Goal: Task Accomplishment & Management: Manage account settings

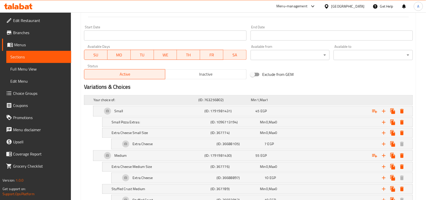
scroll to position [204, 0]
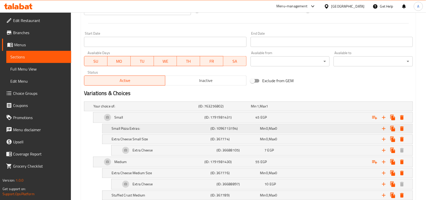
click at [288, 109] on div "Min 0 , Max 0" at bounding box center [276, 106] width 51 height 5
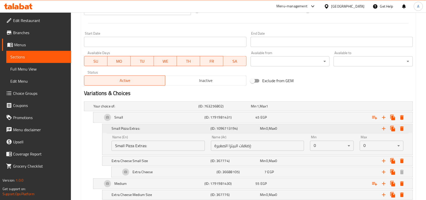
scroll to position [235, 0]
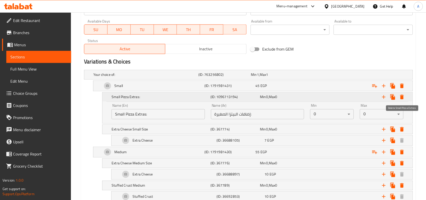
click at [402, 98] on icon "Expand" at bounding box center [403, 97] width 4 height 5
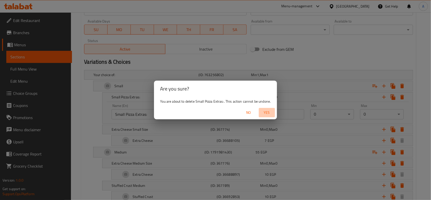
click at [268, 112] on span "Yes" at bounding box center [267, 112] width 12 height 6
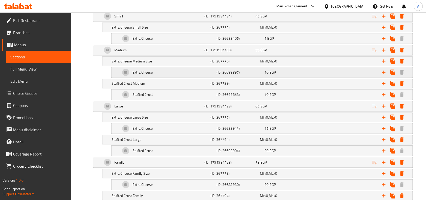
scroll to position [256, 0]
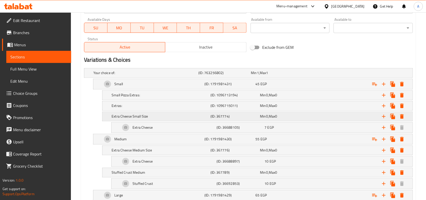
scroll to position [253, 0]
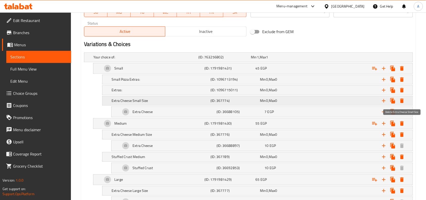
click at [403, 101] on icon "Expand" at bounding box center [403, 101] width 4 height 5
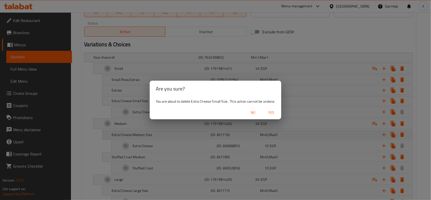
drag, startPoint x: 272, startPoint y: 113, endPoint x: 274, endPoint y: 109, distance: 4.0
click at [272, 112] on span "Yes" at bounding box center [271, 112] width 12 height 6
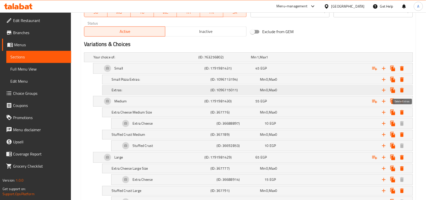
click at [403, 89] on icon "Expand" at bounding box center [403, 90] width 4 height 5
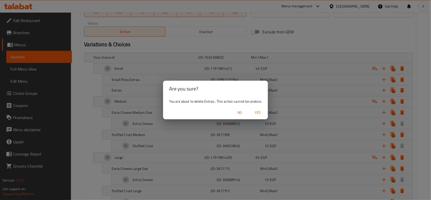
click at [261, 112] on span "Yes" at bounding box center [258, 112] width 12 height 6
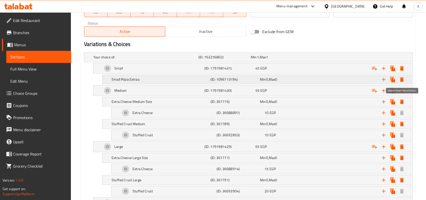
click at [402, 79] on icon "Expand" at bounding box center [403, 79] width 4 height 5
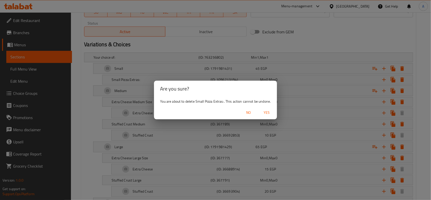
click at [268, 113] on span "Yes" at bounding box center [267, 112] width 12 height 6
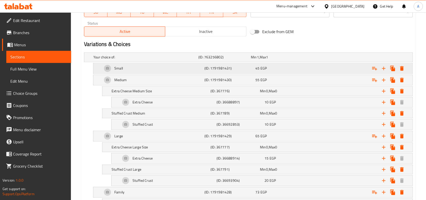
click at [133, 61] on div "Small" at bounding box center [144, 57] width 105 height 7
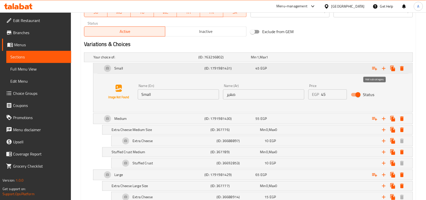
click at [377, 68] on icon "Expand" at bounding box center [375, 69] width 5 height 4
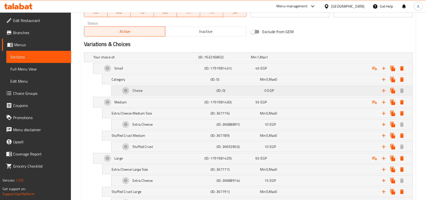
click at [158, 61] on div "Choice" at bounding box center [144, 57] width 105 height 7
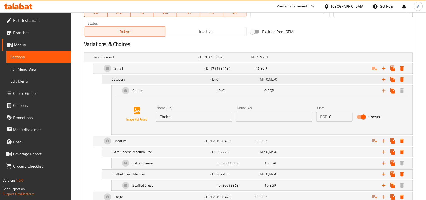
click at [145, 60] on h5 "Category" at bounding box center [144, 57] width 103 height 5
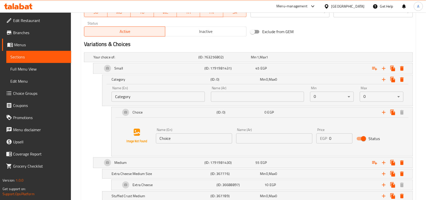
click at [145, 99] on input "Category" at bounding box center [158, 97] width 93 height 10
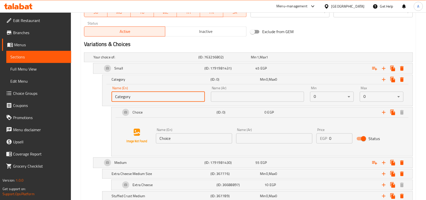
click at [145, 99] on input "Category" at bounding box center [158, 97] width 93 height 10
click at [402, 79] on icon "Expand" at bounding box center [403, 79] width 4 height 5
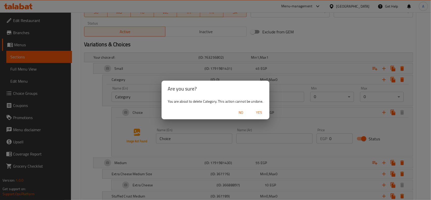
click at [259, 114] on span "Yes" at bounding box center [259, 112] width 12 height 6
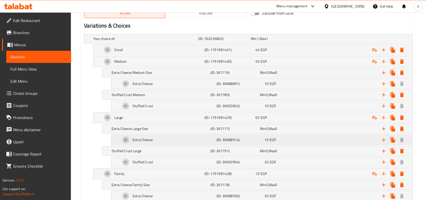
scroll to position [328, 0]
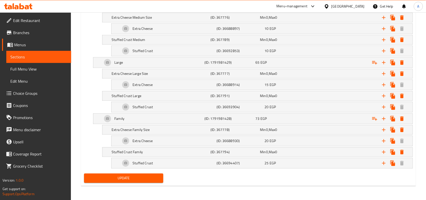
click at [126, 180] on span "Update" at bounding box center [123, 178] width 71 height 6
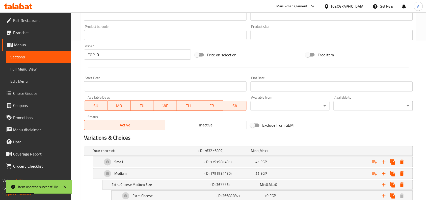
scroll to position [171, 0]
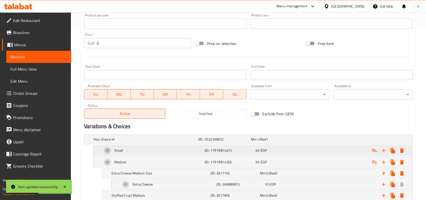
click at [160, 143] on div "Small" at bounding box center [144, 139] width 105 height 7
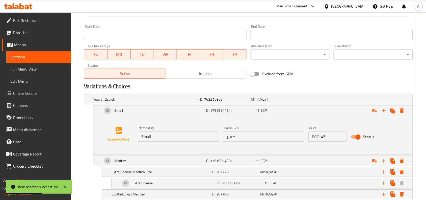
scroll to position [234, 0]
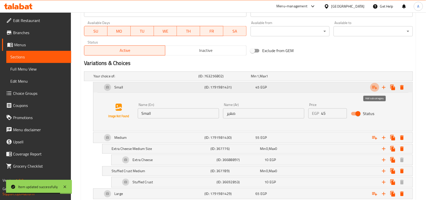
click at [375, 88] on icon "Expand" at bounding box center [375, 87] width 6 height 6
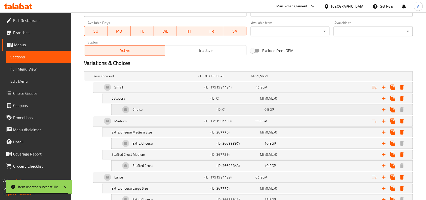
click at [175, 80] on div "Choice" at bounding box center [144, 76] width 105 height 7
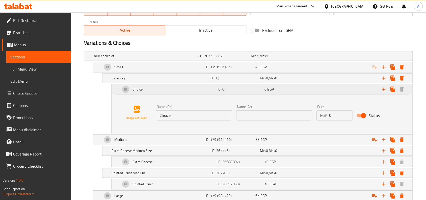
scroll to position [265, 0]
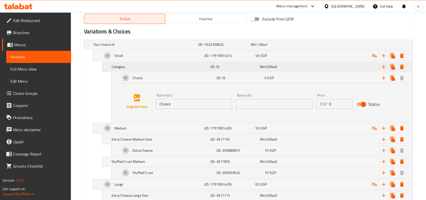
drag, startPoint x: 156, startPoint y: 71, endPoint x: 155, endPoint y: 75, distance: 4.1
click at [156, 50] on div "Category (ID: 0) Min 0 , Max 0" at bounding box center [249, 44] width 315 height 11
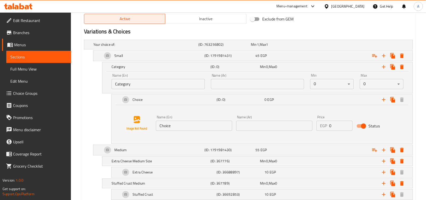
click at [153, 85] on input "Category" at bounding box center [158, 84] width 93 height 10
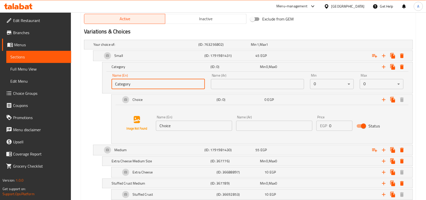
click at [153, 85] on input "Category" at bounding box center [158, 84] width 93 height 10
type input "Extra:"
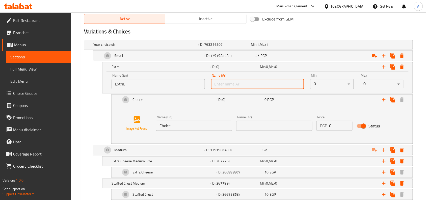
click at [224, 86] on input "text" at bounding box center [257, 84] width 93 height 10
type input "إكسترا:"
click at [186, 128] on input "Choice" at bounding box center [194, 126] width 76 height 10
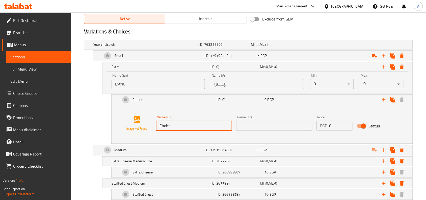
click at [180, 125] on input "Choice" at bounding box center [194, 126] width 76 height 10
click at [165, 48] on div "Extra Cheese" at bounding box center [144, 44] width 105 height 7
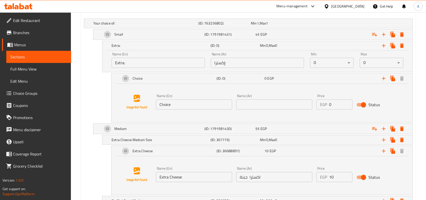
scroll to position [297, 0]
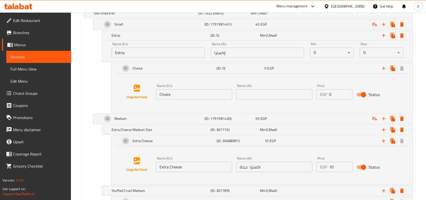
click at [180, 167] on input "Extra Cheese" at bounding box center [194, 167] width 76 height 10
click at [179, 98] on input "Choice" at bounding box center [194, 94] width 76 height 10
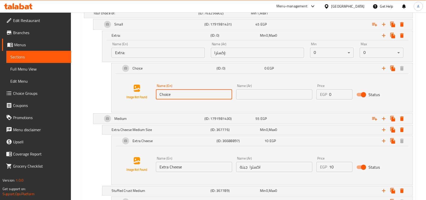
click at [179, 98] on input "Choice" at bounding box center [194, 94] width 76 height 10
paste input "Extra Cheese"
type input "Extra Cheese"
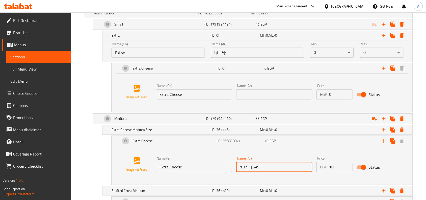
click at [256, 167] on input "اكسترا جبنة" at bounding box center [274, 167] width 76 height 10
click at [247, 93] on input "text" at bounding box center [274, 94] width 76 height 10
paste input "اكسترا جبنة"
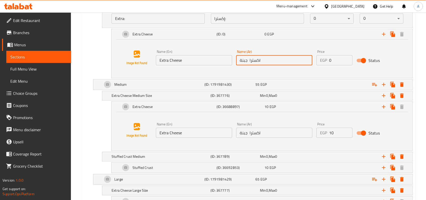
scroll to position [450, 0]
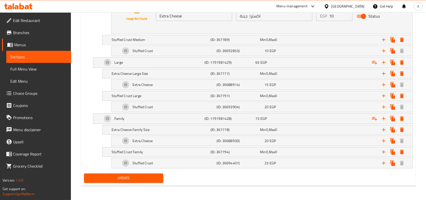
type input "اكسترا جبنة"
click at [138, 179] on span "Update" at bounding box center [123, 178] width 71 height 6
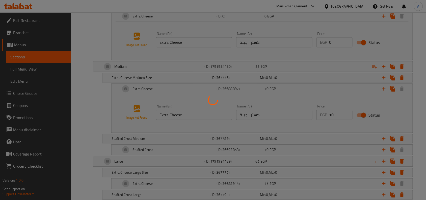
scroll to position [323, 0]
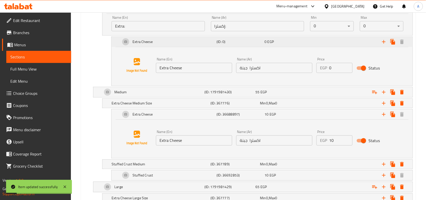
click at [117, 13] on div "Extra Cheese (ID: 0) 0 EGP" at bounding box center [258, 8] width 310 height 9
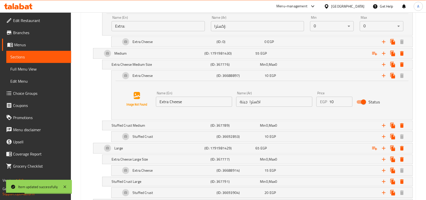
scroll to position [292, 0]
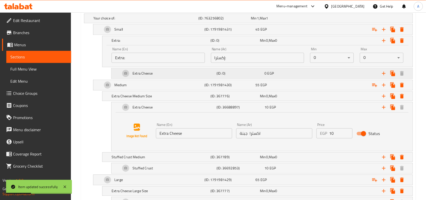
click at [171, 22] on div "Extra Cheese" at bounding box center [144, 18] width 105 height 7
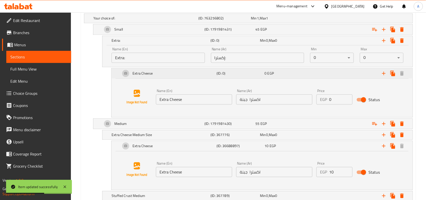
click at [171, 44] on div "Extra Cheese" at bounding box center [160, 40] width 99 height 7
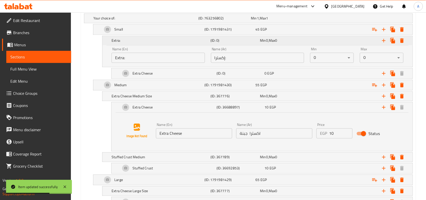
click at [162, 40] on h5 "Extra:" at bounding box center [160, 40] width 97 height 5
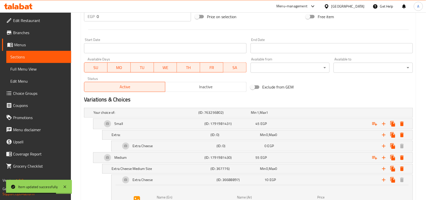
scroll to position [197, 0]
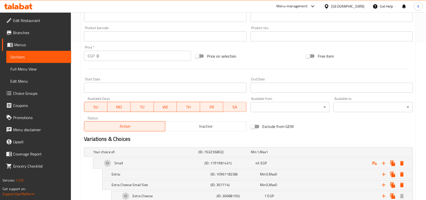
scroll to position [189, 0]
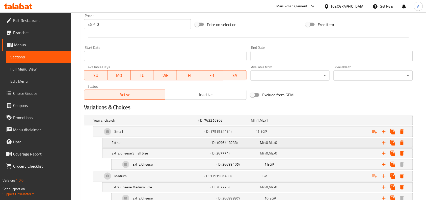
click at [176, 123] on h5 "Extra:" at bounding box center [144, 120] width 103 height 5
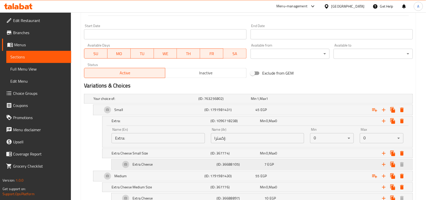
scroll to position [221, 0]
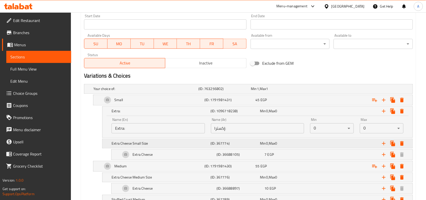
click at [172, 91] on h5 "Extra Cheese Small Size" at bounding box center [144, 88] width 103 height 5
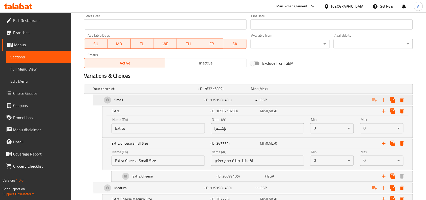
click at [153, 92] on div "Small" at bounding box center [144, 88] width 105 height 7
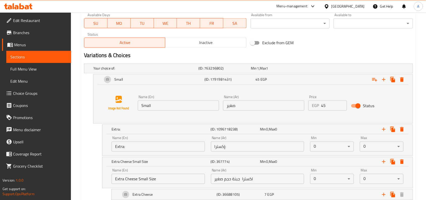
scroll to position [253, 0]
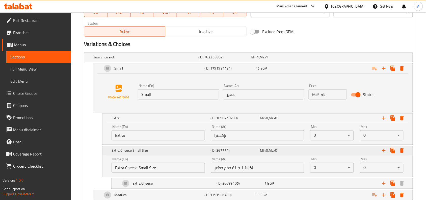
click at [162, 121] on h5 "Extra Cheese Small Size" at bounding box center [160, 118] width 97 height 5
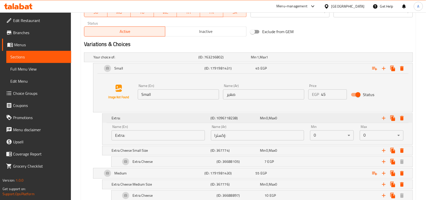
click at [143, 117] on h5 "Extra:" at bounding box center [160, 118] width 97 height 5
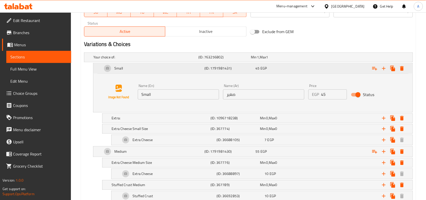
click at [152, 68] on div "Small" at bounding box center [153, 68] width 102 height 12
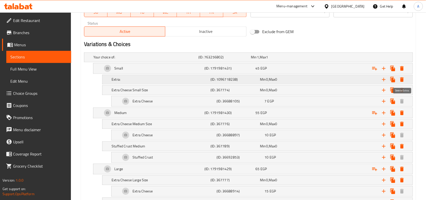
click at [403, 80] on icon "Expand" at bounding box center [403, 79] width 4 height 5
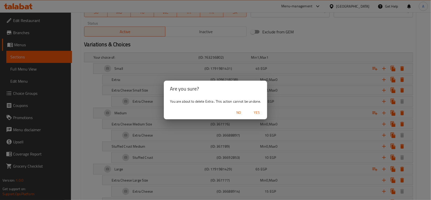
click at [260, 112] on span "Yes" at bounding box center [257, 112] width 12 height 6
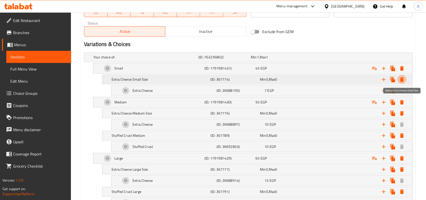
click at [403, 80] on icon "Expand" at bounding box center [403, 79] width 4 height 5
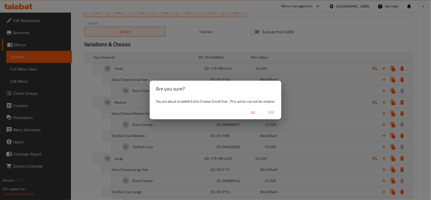
click at [277, 114] on span "Yes" at bounding box center [271, 112] width 12 height 6
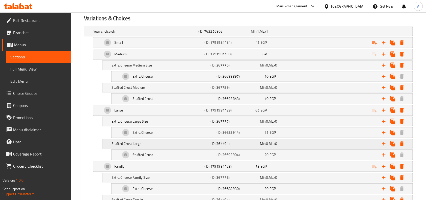
scroll to position [328, 0]
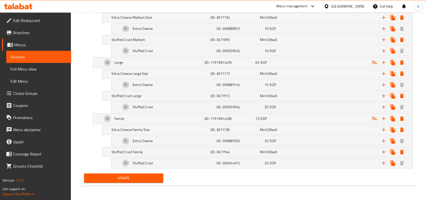
click at [128, 179] on span "Update" at bounding box center [123, 178] width 71 height 6
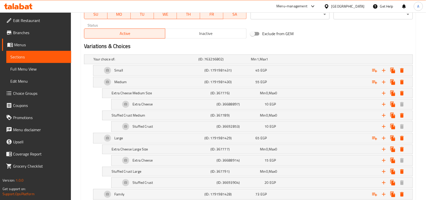
scroll to position [202, 0]
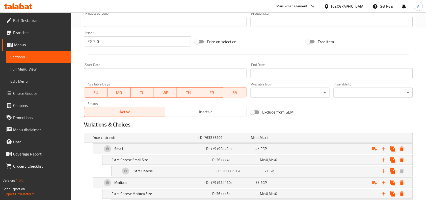
scroll to position [221, 0]
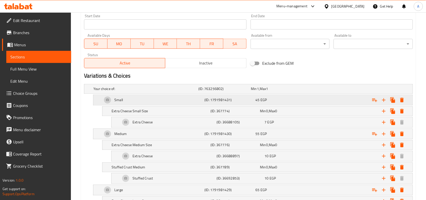
click at [171, 92] on div "Small" at bounding box center [144, 88] width 105 height 7
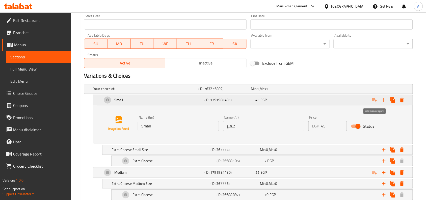
click at [376, 101] on icon "Expand" at bounding box center [375, 101] width 5 height 4
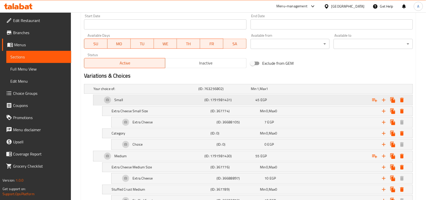
click at [170, 92] on div "Small" at bounding box center [144, 88] width 105 height 7
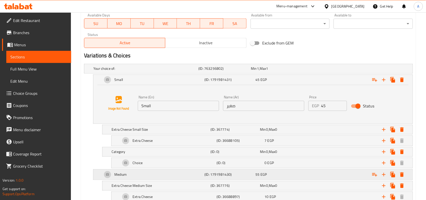
scroll to position [253, 0]
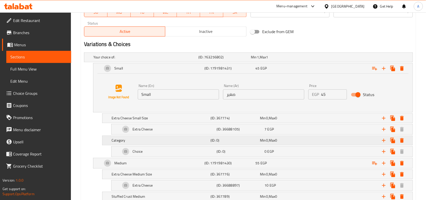
click at [161, 63] on div "Category (ID: 0) Min 0 , Max 0" at bounding box center [249, 57] width 315 height 11
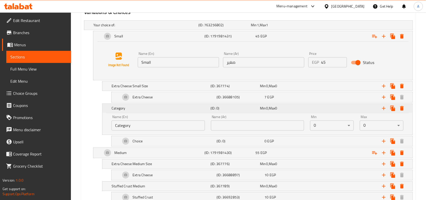
scroll to position [316, 0]
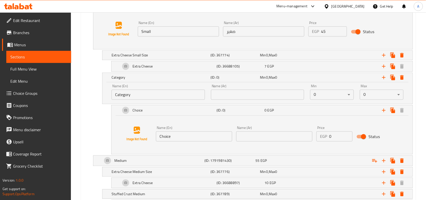
click at [156, 95] on input "Category" at bounding box center [158, 94] width 93 height 10
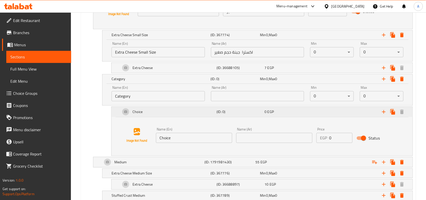
scroll to position [347, 0]
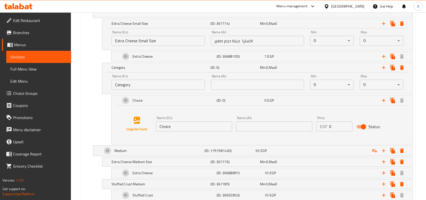
click at [137, 84] on input "Category" at bounding box center [158, 85] width 93 height 10
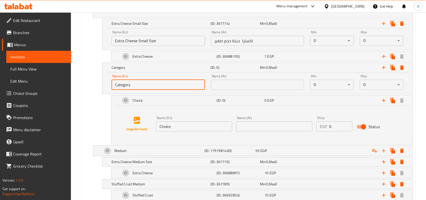
click at [137, 84] on input "Category" at bounding box center [158, 85] width 93 height 10
click at [230, 88] on input "text" at bounding box center [257, 85] width 93 height 10
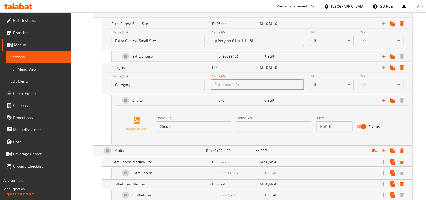
click at [162, 90] on input "Category" at bounding box center [158, 85] width 93 height 10
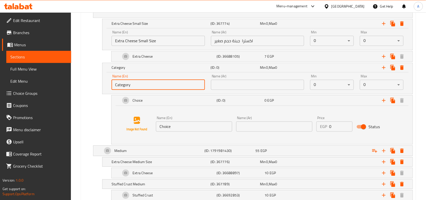
click at [161, 87] on input "Category" at bounding box center [158, 85] width 93 height 10
type input "ف"
type input "Test"
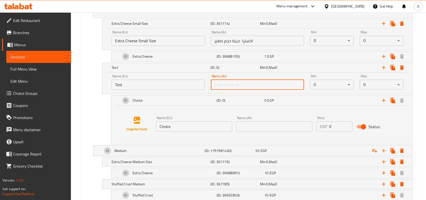
click at [230, 86] on input "text" at bounding box center [257, 85] width 93 height 10
type input "ف"
type input "test"
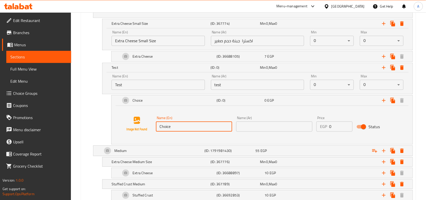
click at [212, 126] on input "Choice" at bounding box center [194, 126] width 76 height 10
click at [177, 129] on input "Choice" at bounding box center [194, 126] width 76 height 10
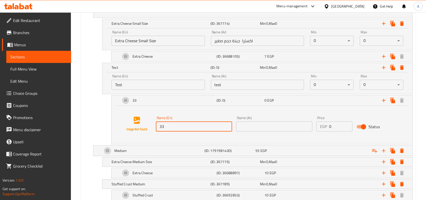
type input "33"
click at [273, 129] on input "text" at bounding box center [274, 126] width 76 height 10
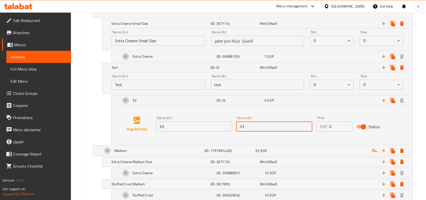
type input "33"
click at [337, 137] on div "Name (En) 33 Name (En) Name (Ar) 33 Name (Ar) Price EGP 0 Price Status" at bounding box center [262, 124] width 289 height 38
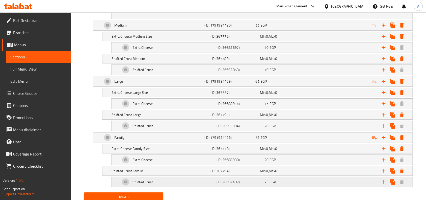
scroll to position [494, 0]
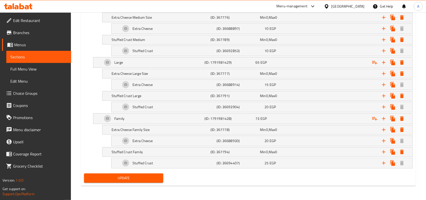
click at [152, 176] on button "Update" at bounding box center [123, 177] width 79 height 9
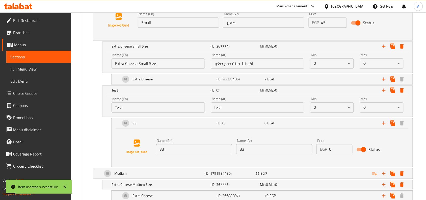
scroll to position [304, 0]
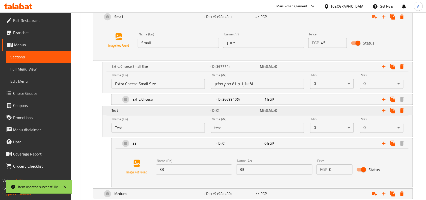
click at [163, 69] on h5 "Test" at bounding box center [160, 66] width 97 height 5
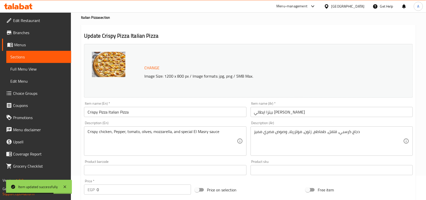
scroll to position [20, 0]
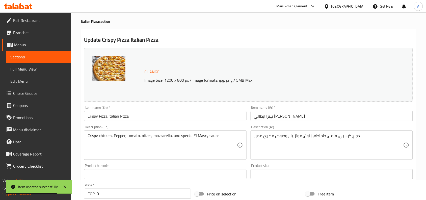
click at [109, 117] on input "Crispy Pizza Italian Pizza" at bounding box center [165, 116] width 162 height 10
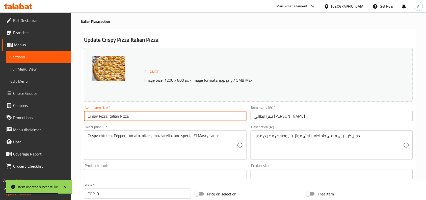
click at [109, 117] on input "Crispy Pizza Italian Pizza" at bounding box center [165, 116] width 162 height 10
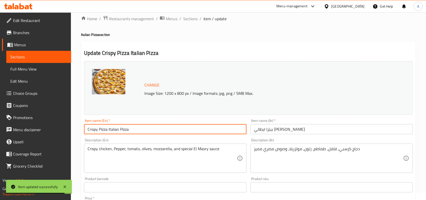
scroll to position [0, 0]
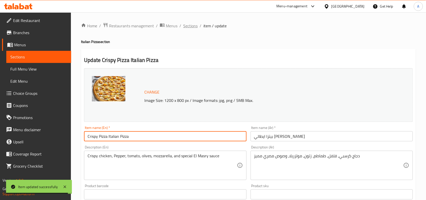
click at [192, 27] on span "Sections" at bounding box center [190, 26] width 14 height 6
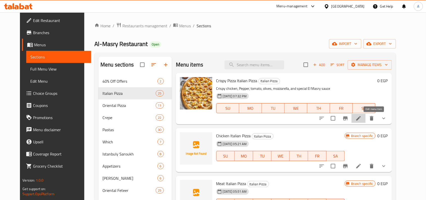
click at [361, 119] on icon at bounding box center [359, 118] width 5 height 5
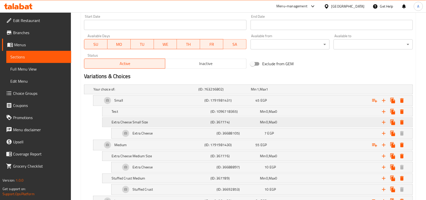
scroll to position [221, 0]
click at [153, 91] on h5 "Test" at bounding box center [144, 88] width 103 height 5
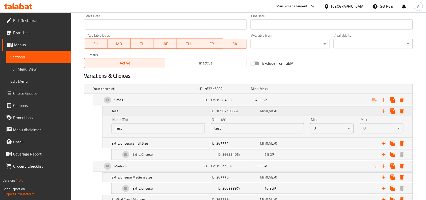
click at [137, 110] on h5 "Test" at bounding box center [160, 111] width 97 height 5
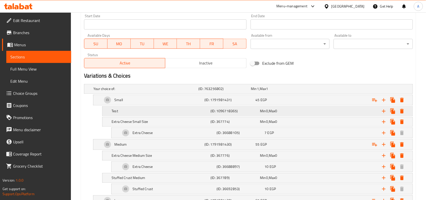
click at [173, 91] on h5 "Test" at bounding box center [144, 88] width 103 height 5
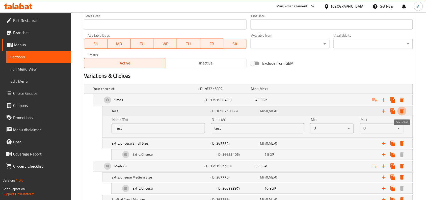
click at [403, 110] on icon "Expand" at bounding box center [403, 111] width 4 height 5
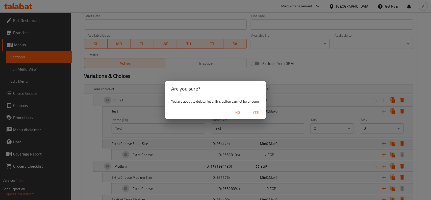
click at [261, 109] on button "Yes" at bounding box center [256, 112] width 16 height 9
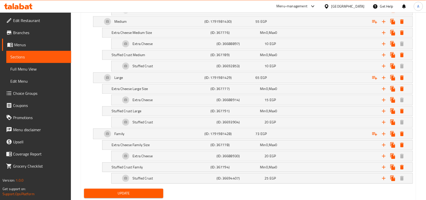
scroll to position [351, 0]
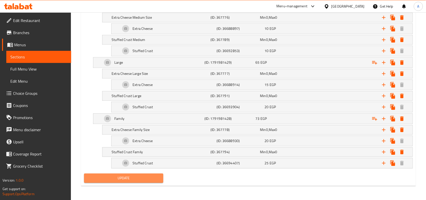
click at [108, 177] on span "Update" at bounding box center [123, 178] width 71 height 6
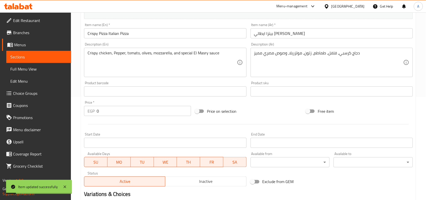
scroll to position [3, 0]
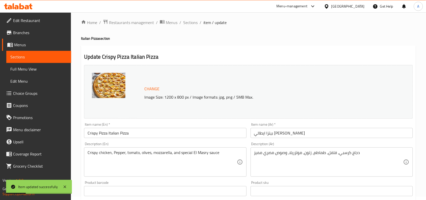
click at [124, 134] on input "Crispy Pizza Italian Pizza" at bounding box center [165, 133] width 162 height 10
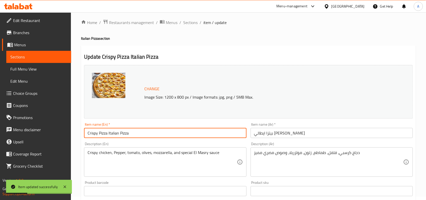
click at [123, 134] on input "Crispy Pizza Italian Pizza" at bounding box center [165, 133] width 162 height 10
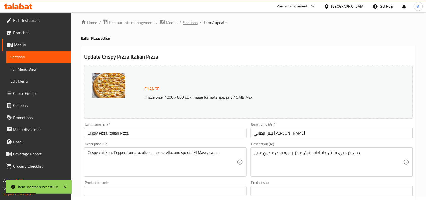
click at [188, 21] on span "Sections" at bounding box center [190, 22] width 14 height 6
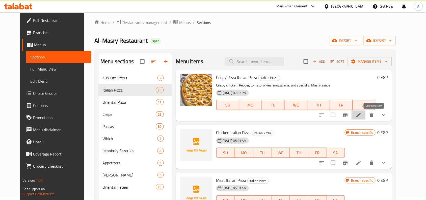
click at [362, 114] on icon at bounding box center [359, 115] width 6 height 6
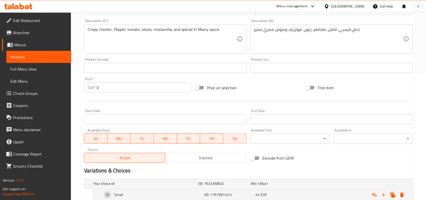
scroll to position [221, 0]
